Goal: Task Accomplishment & Management: Use online tool/utility

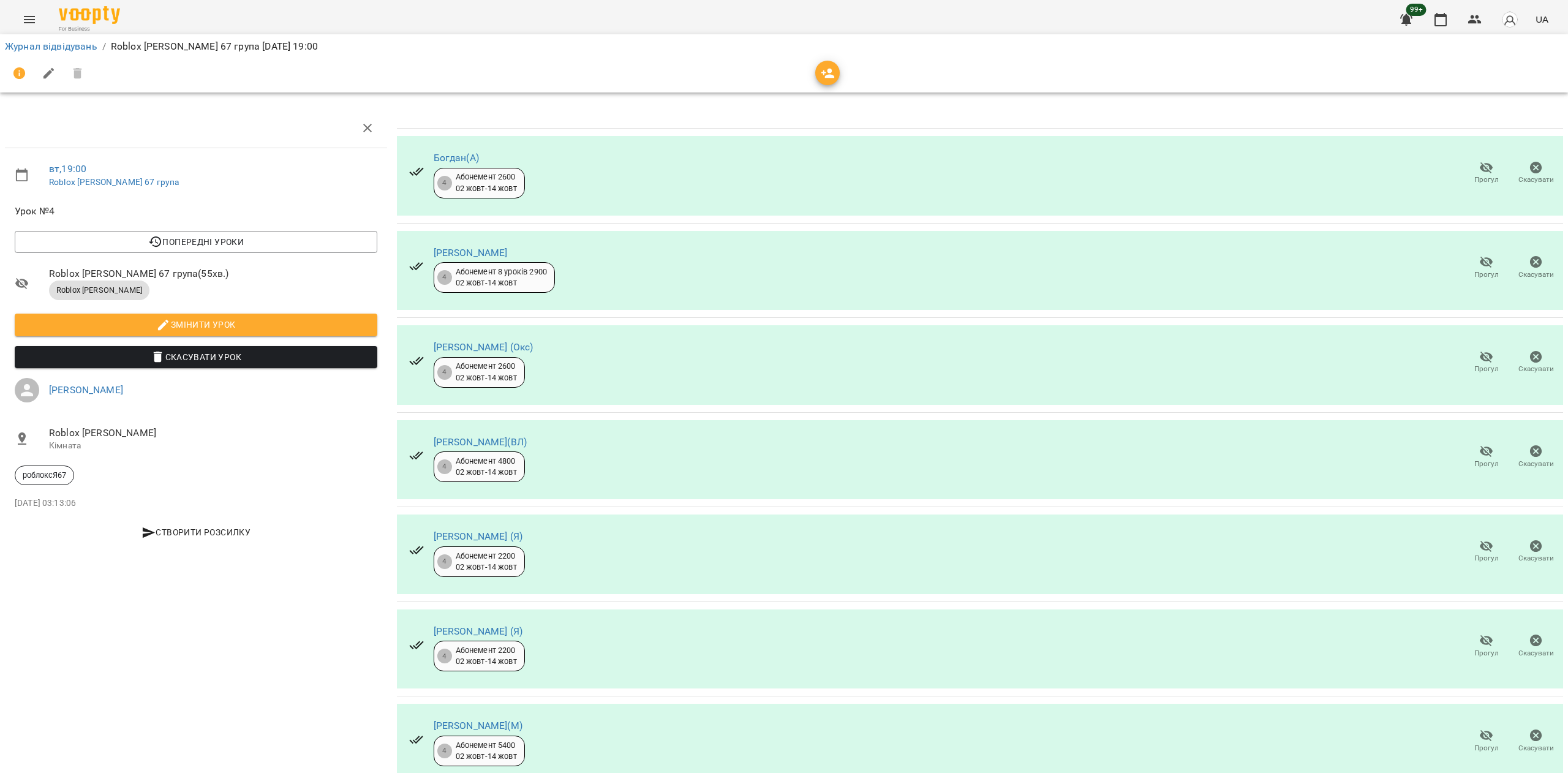
click at [1479, 161] on icon "button" at bounding box center [1486, 168] width 14 height 14
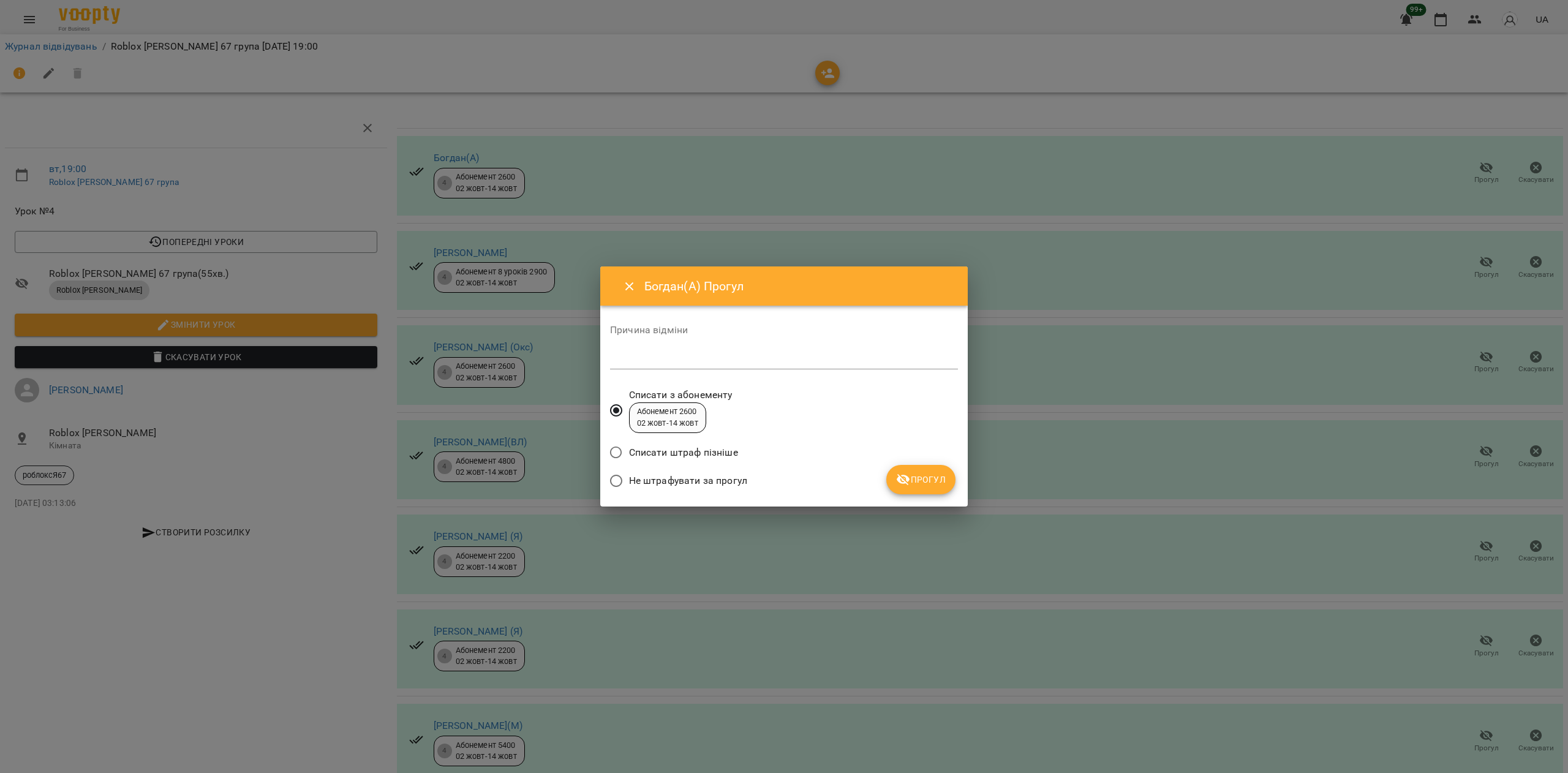
drag, startPoint x: 898, startPoint y: 469, endPoint x: 946, endPoint y: 505, distance: 60.0
click at [899, 471] on button "Прогул" at bounding box center [921, 479] width 69 height 30
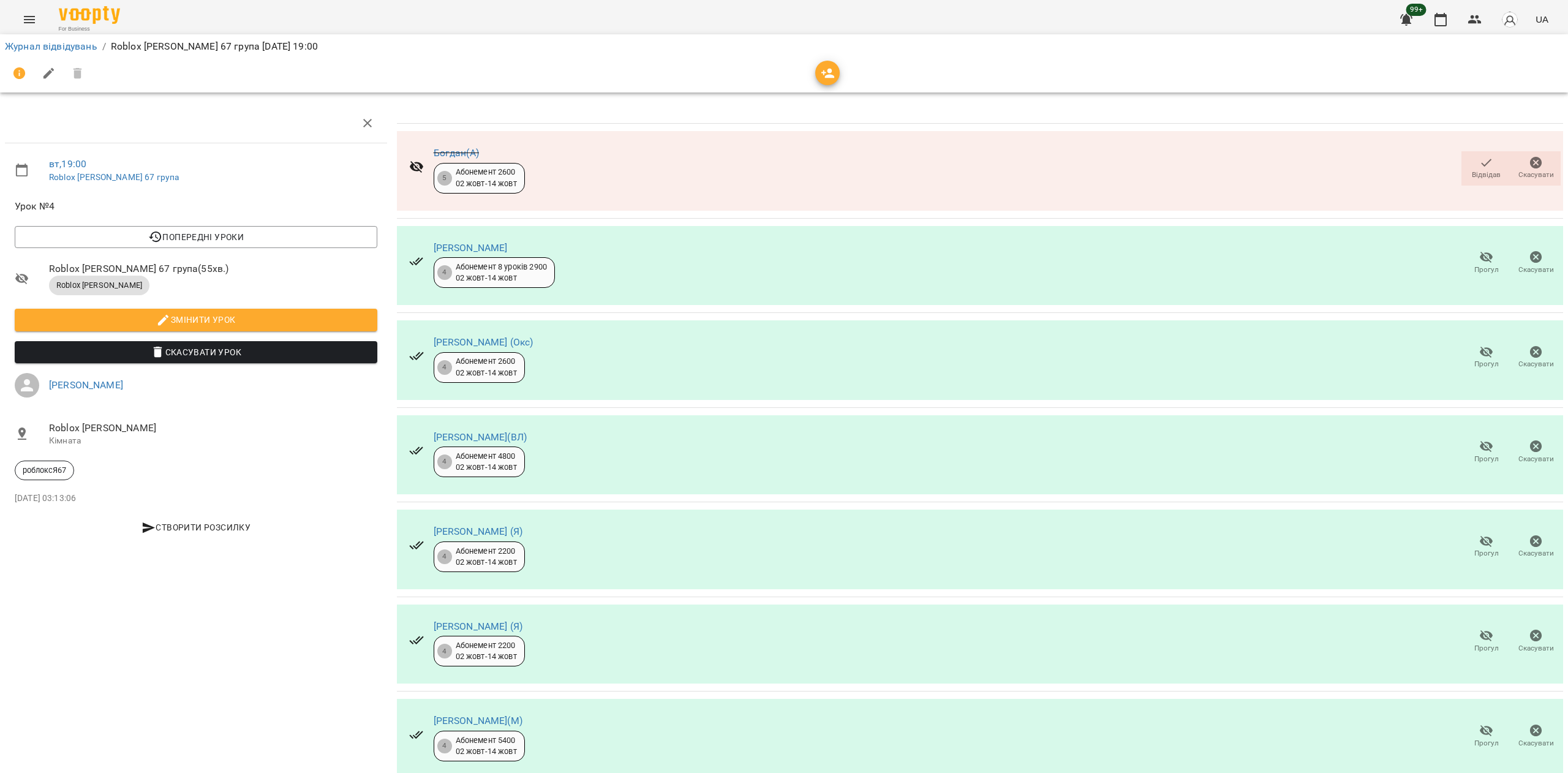
scroll to position [208, 0]
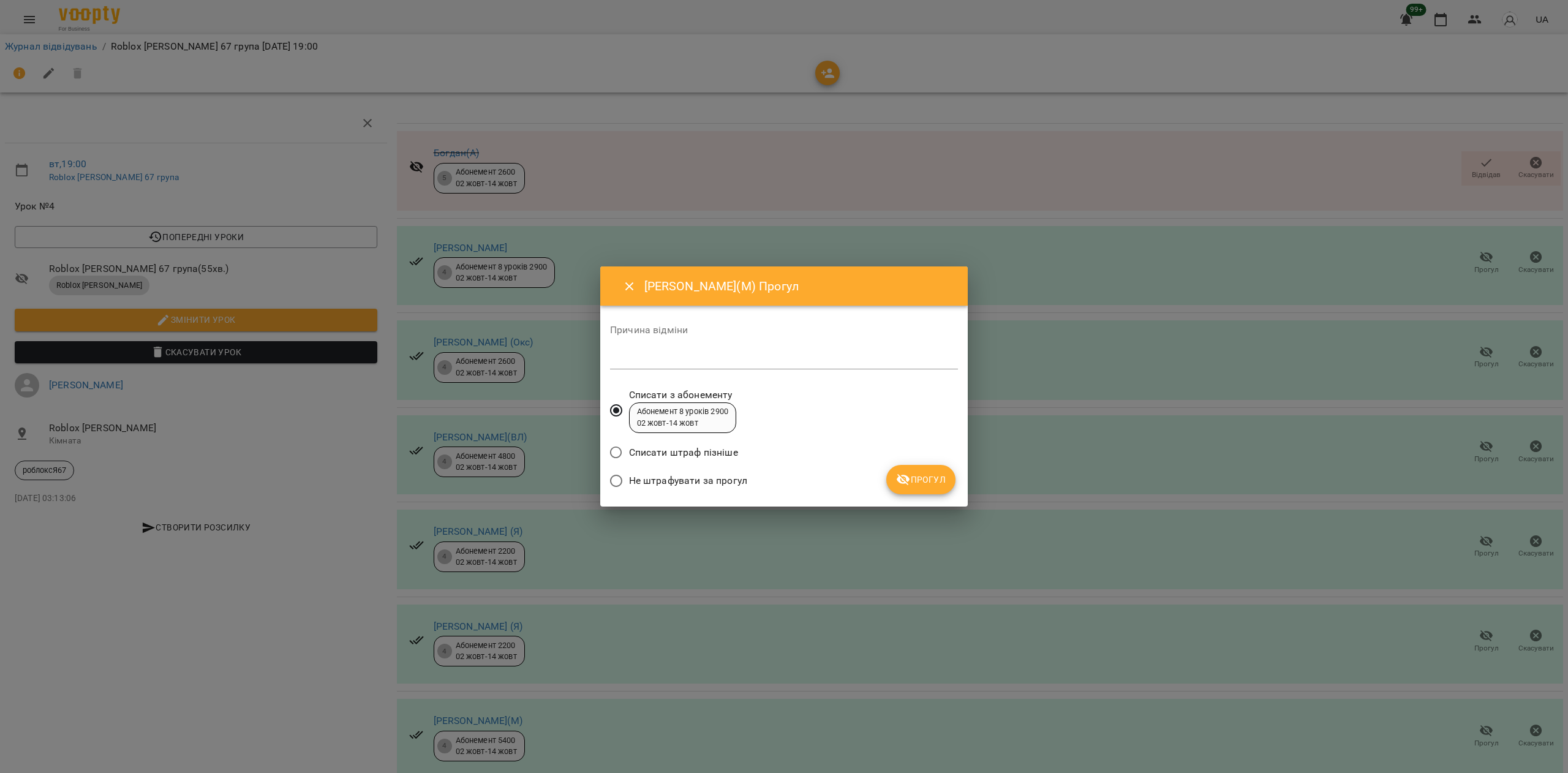
click at [912, 473] on span "Прогул" at bounding box center [921, 479] width 50 height 14
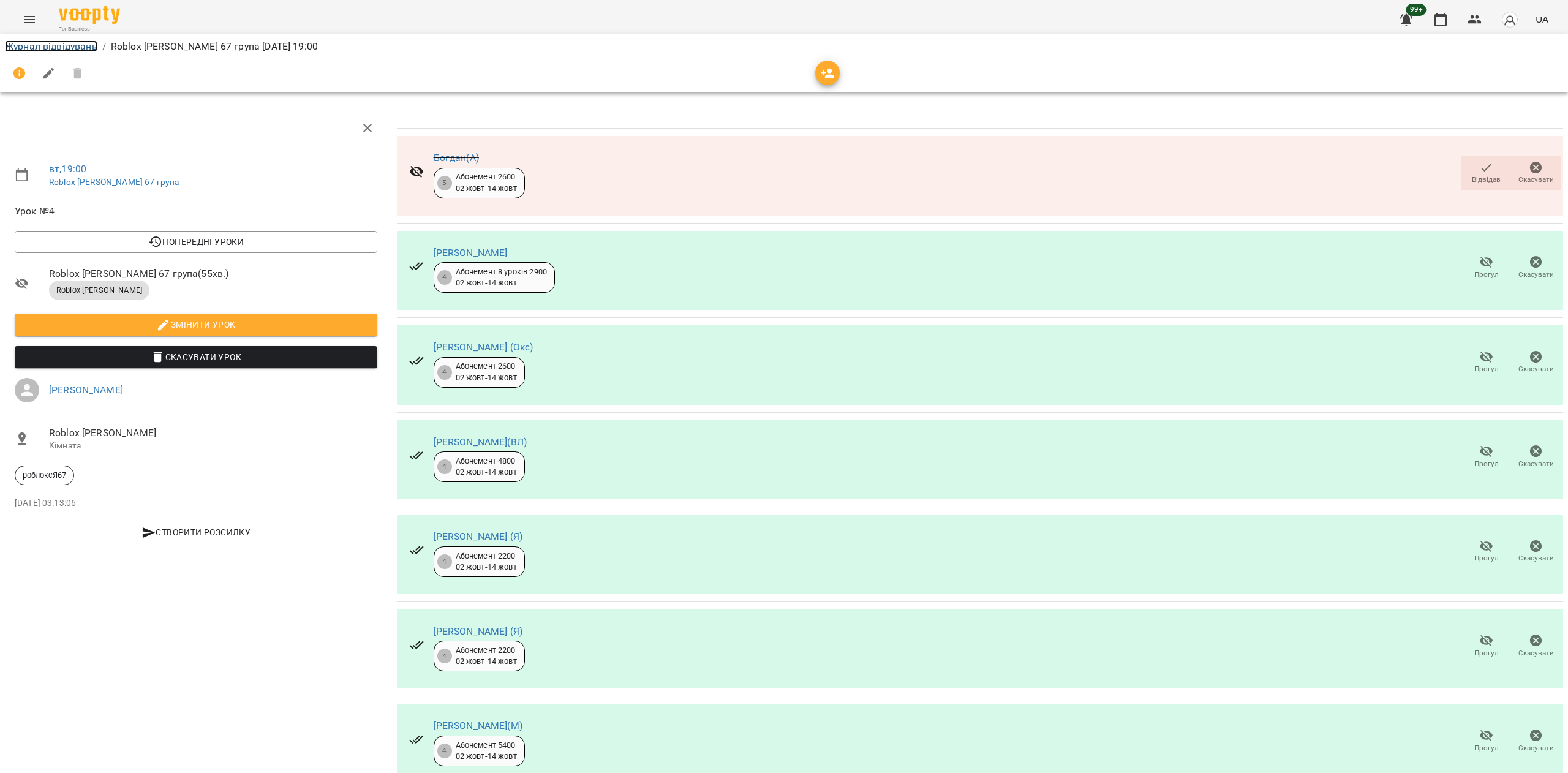
drag, startPoint x: 89, startPoint y: 41, endPoint x: 81, endPoint y: 47, distance: 10.0
click at [88, 41] on link "Журнал відвідувань" at bounding box center [51, 47] width 92 height 12
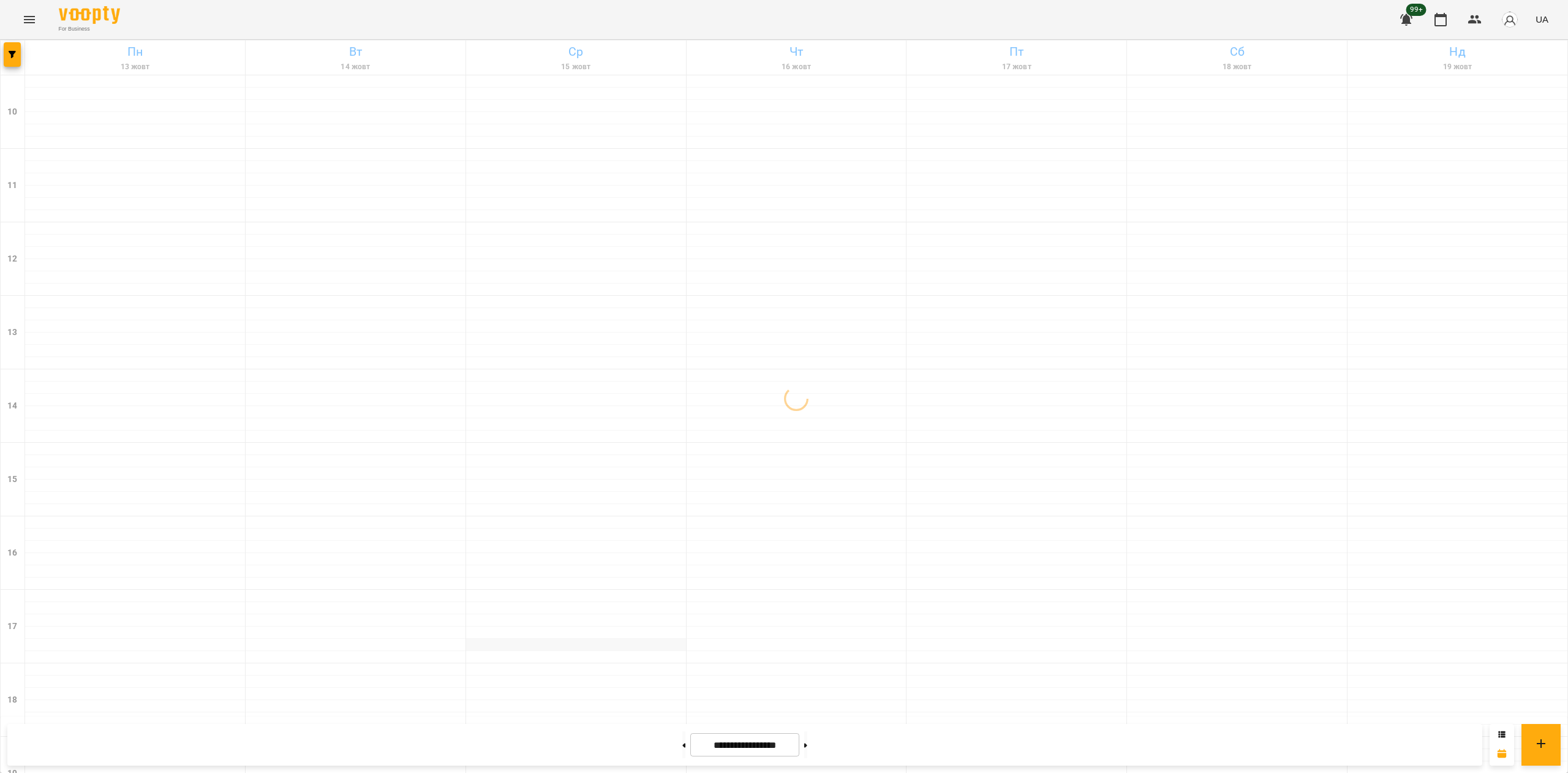
scroll to position [313, 0]
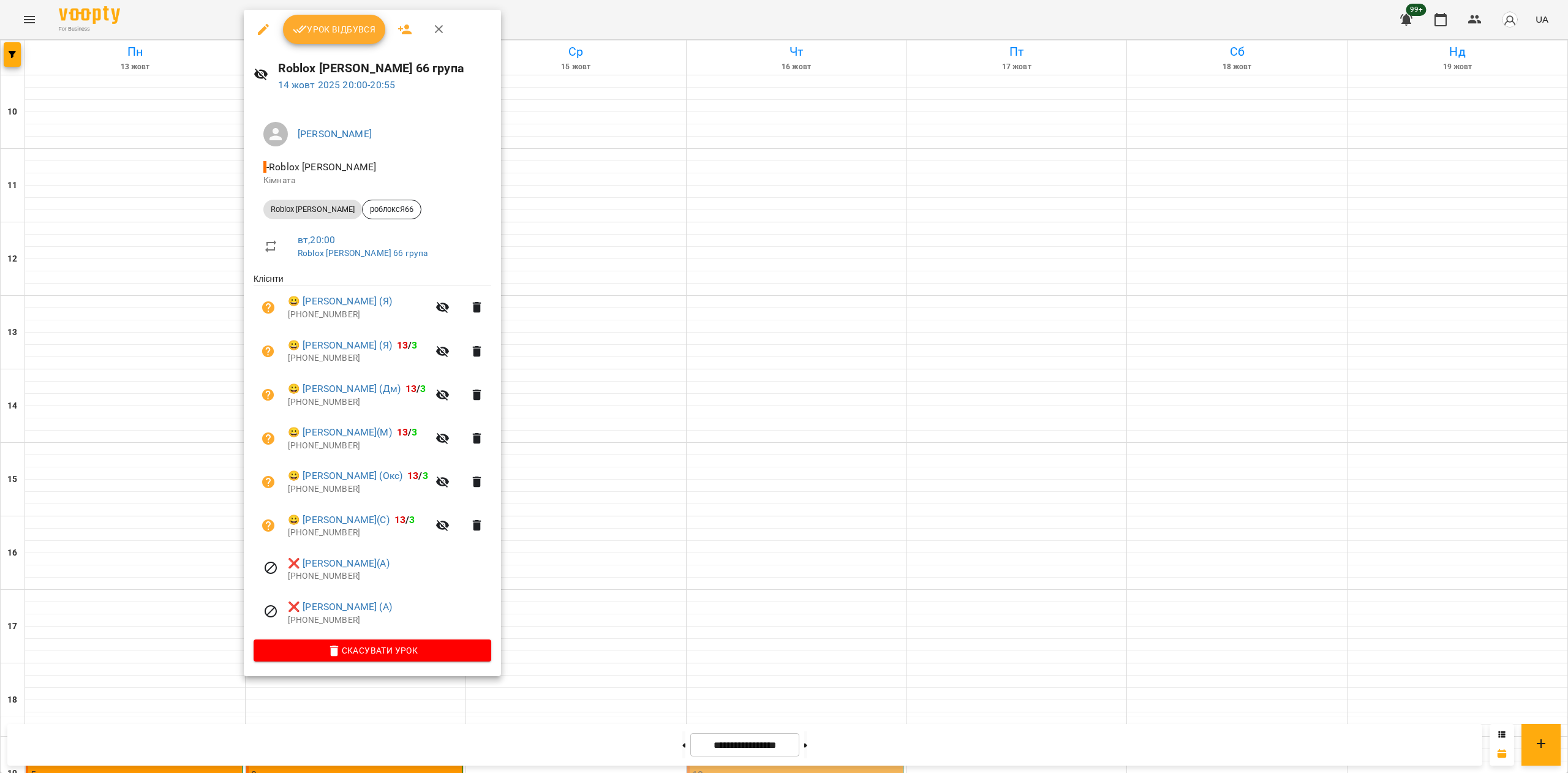
click at [642, 413] on div at bounding box center [784, 386] width 1568 height 773
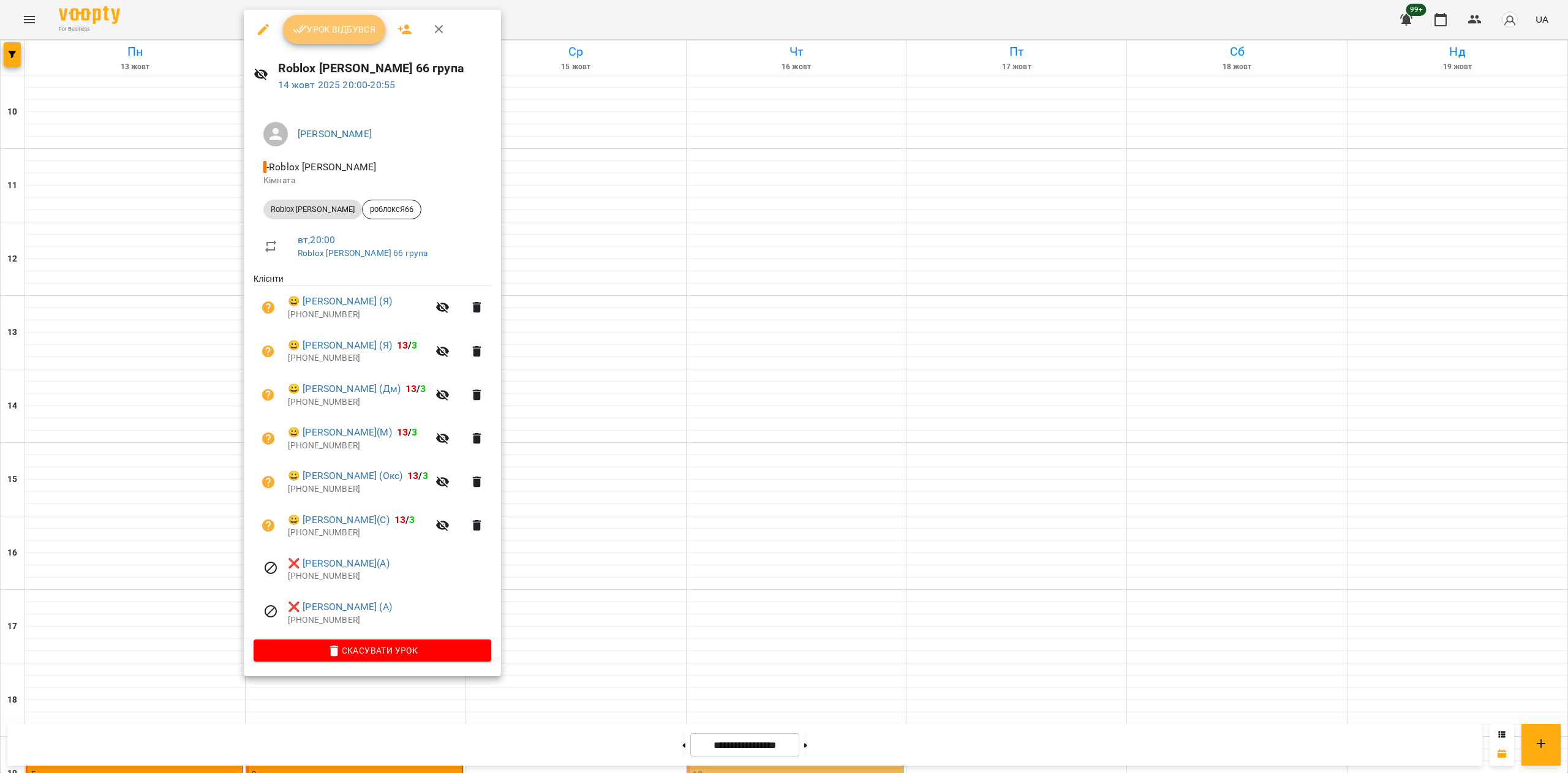
click at [356, 29] on span "Урок відбувся" at bounding box center [334, 29] width 83 height 14
